Goal: Contribute content: Contribute content

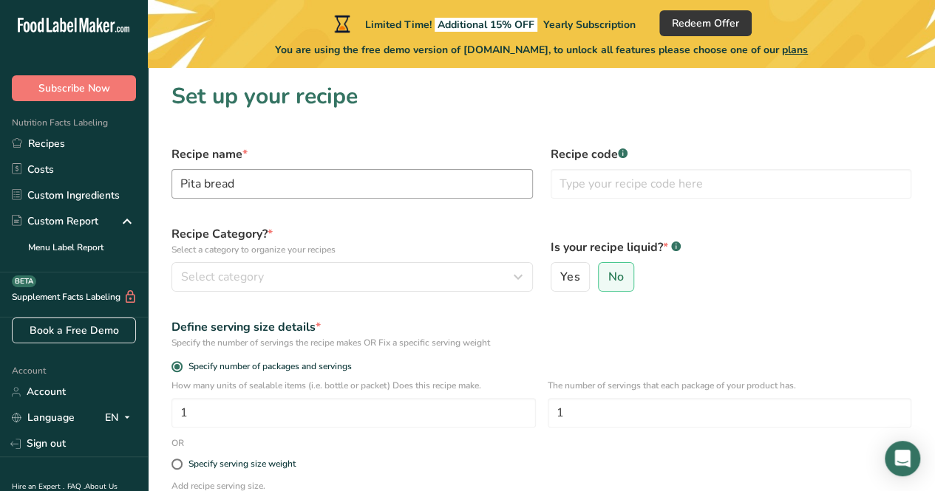
drag, startPoint x: 210, startPoint y: 185, endPoint x: 202, endPoint y: 186, distance: 7.4
click at [202, 186] on input "Pita bread" at bounding box center [351, 184] width 361 height 30
type input "Pita Bread"
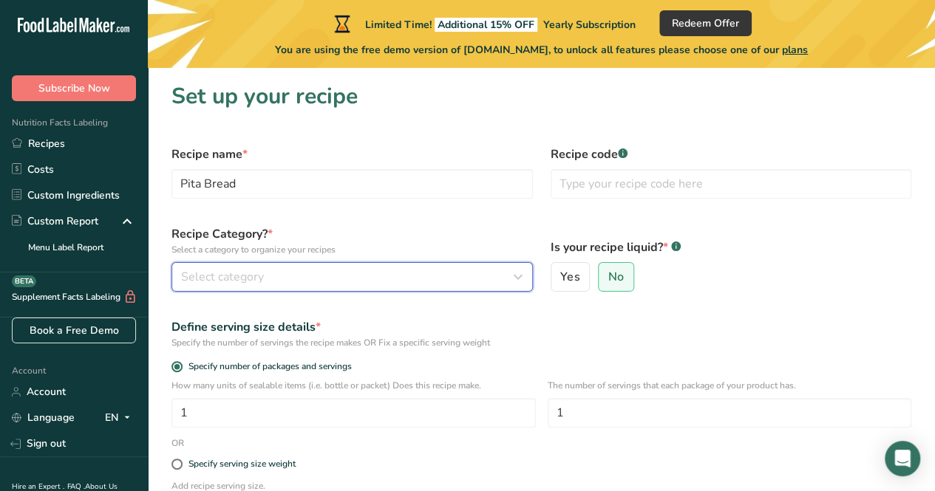
click at [234, 281] on span "Select category" at bounding box center [222, 277] width 83 height 18
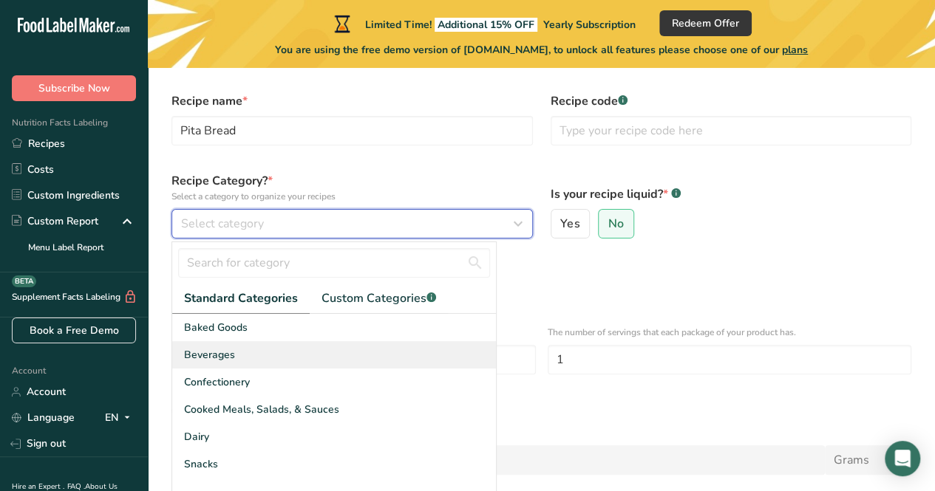
scroll to position [148, 0]
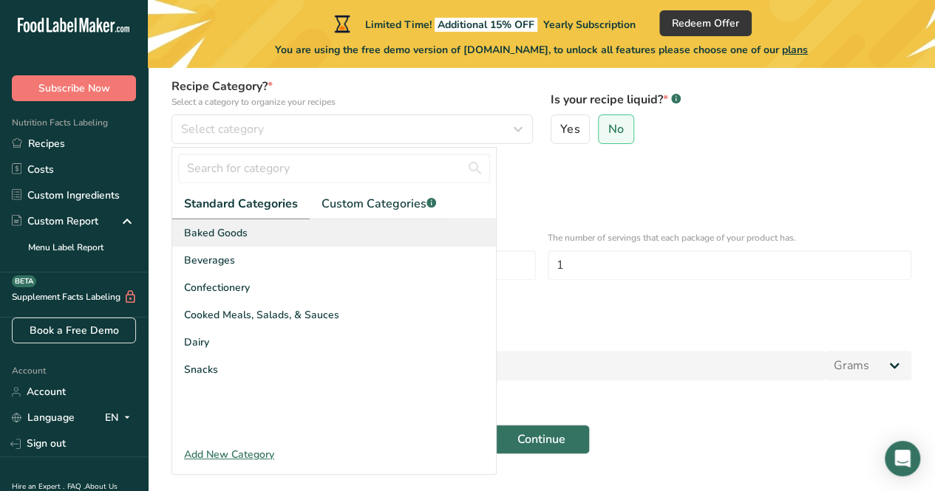
click at [256, 236] on div "Baked Goods" at bounding box center [334, 232] width 324 height 27
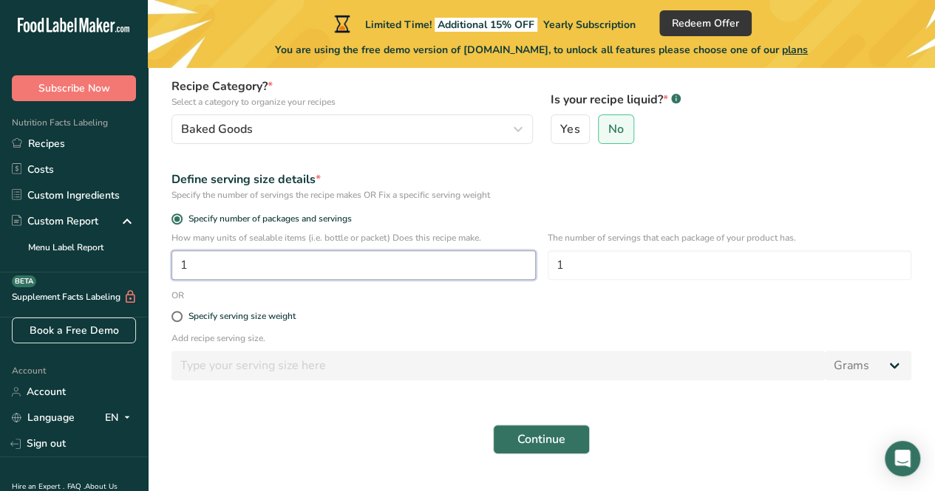
drag, startPoint x: 198, startPoint y: 262, endPoint x: 173, endPoint y: 264, distance: 25.2
click at [173, 264] on input "1" at bounding box center [353, 265] width 364 height 30
drag, startPoint x: 207, startPoint y: 269, endPoint x: 176, endPoint y: 268, distance: 31.0
click at [176, 268] on input "6" at bounding box center [353, 265] width 364 height 30
type input "9"
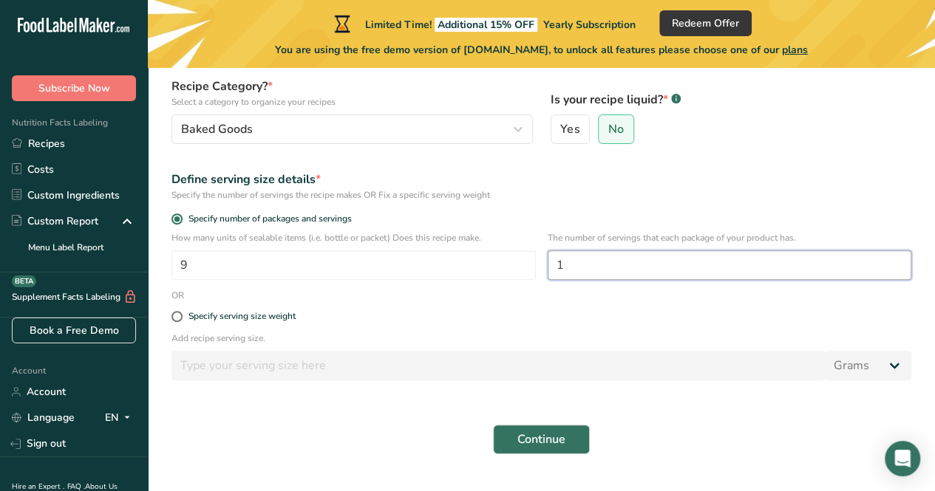
click at [579, 253] on input "1" at bounding box center [729, 265] width 364 height 30
drag, startPoint x: 573, startPoint y: 262, endPoint x: 551, endPoint y: 267, distance: 22.8
click at [551, 267] on input "1" at bounding box center [729, 265] width 364 height 30
type input "9"
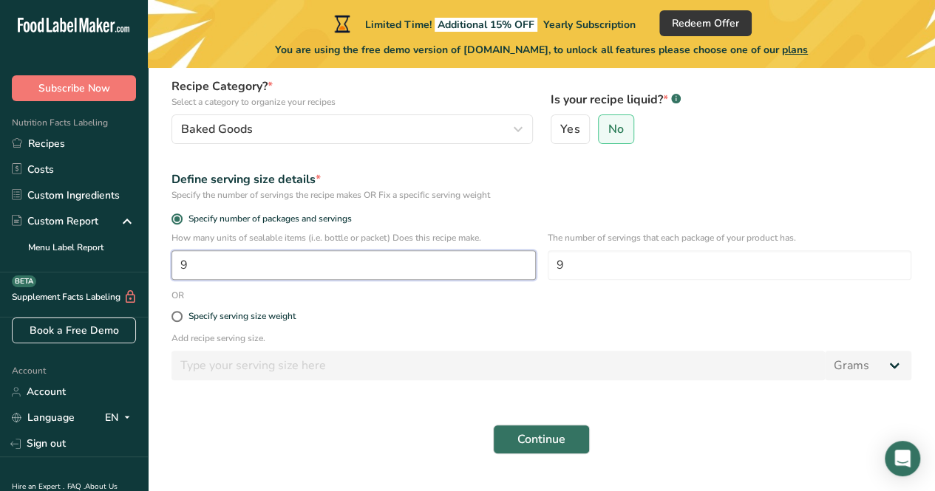
drag, startPoint x: 189, startPoint y: 259, endPoint x: 167, endPoint y: 258, distance: 22.2
click at [167, 258] on div "How many units of sealable items (i.e. bottle or packet) Does this recipe make.…" at bounding box center [541, 260] width 757 height 58
